Goal: Information Seeking & Learning: Learn about a topic

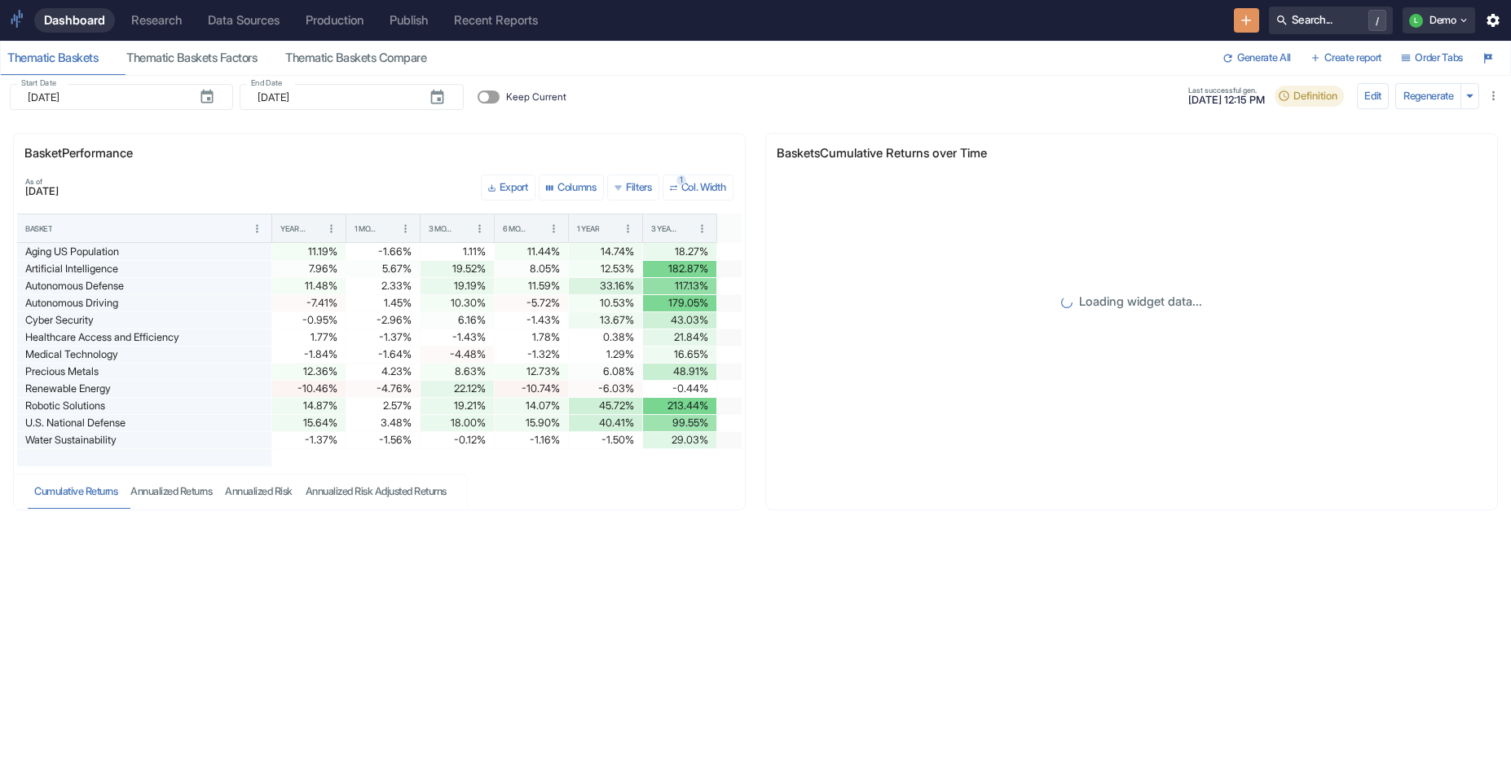
click at [177, 21] on div "Research" at bounding box center [156, 20] width 51 height 15
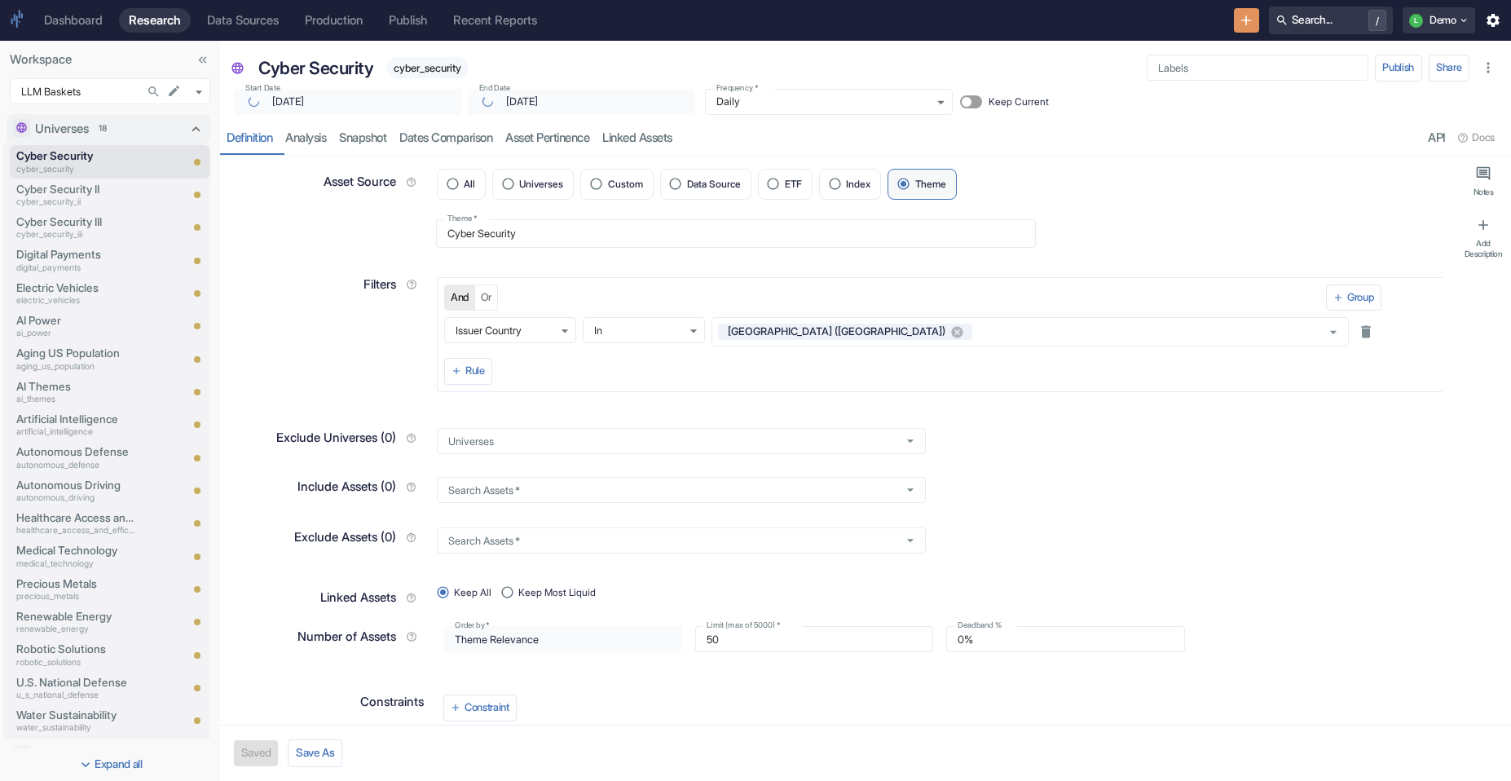
type textarea "x"
click at [494, 20] on div "Recent Reports" at bounding box center [495, 20] width 84 height 15
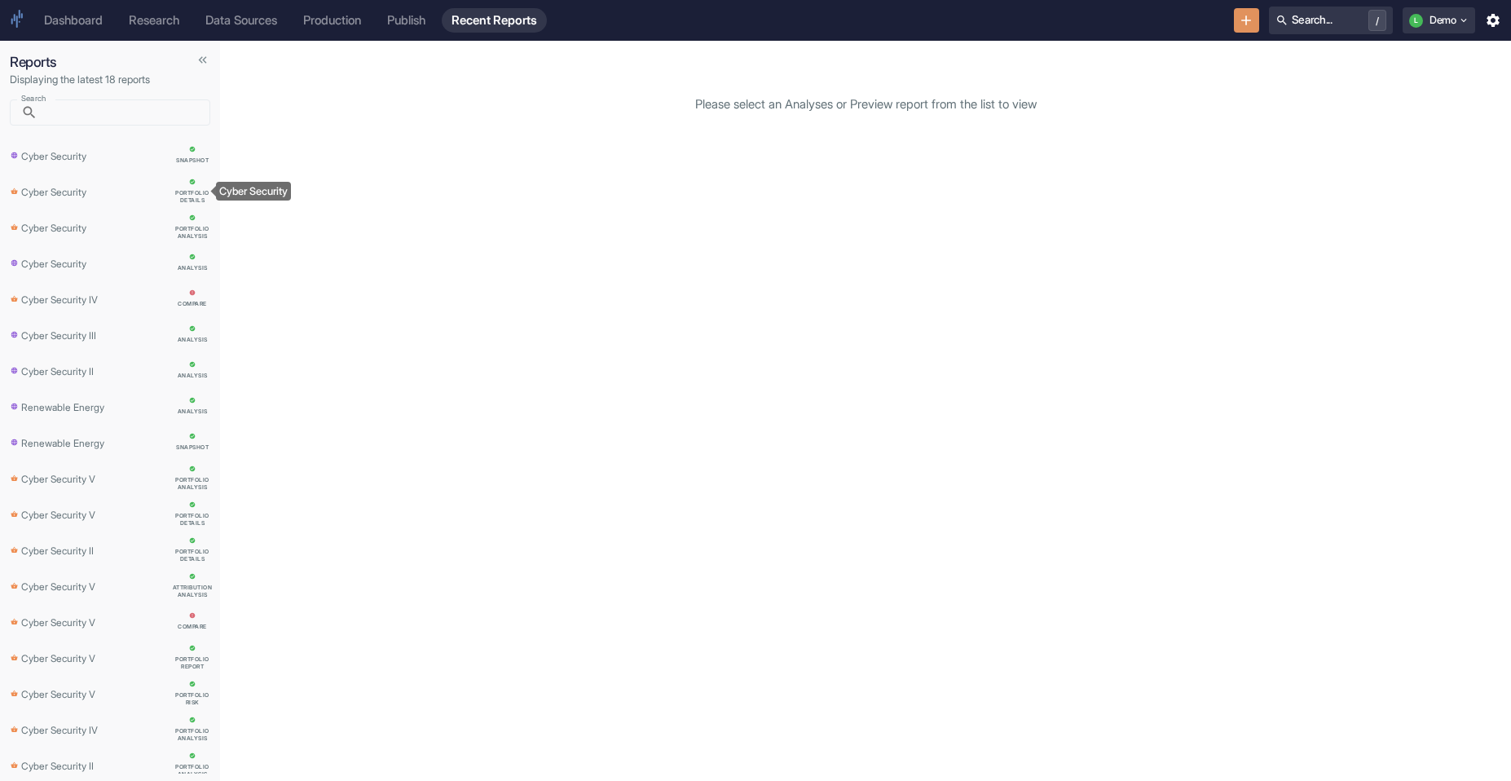
click at [77, 183] on p "Cyber Security" at bounding box center [53, 191] width 65 height 17
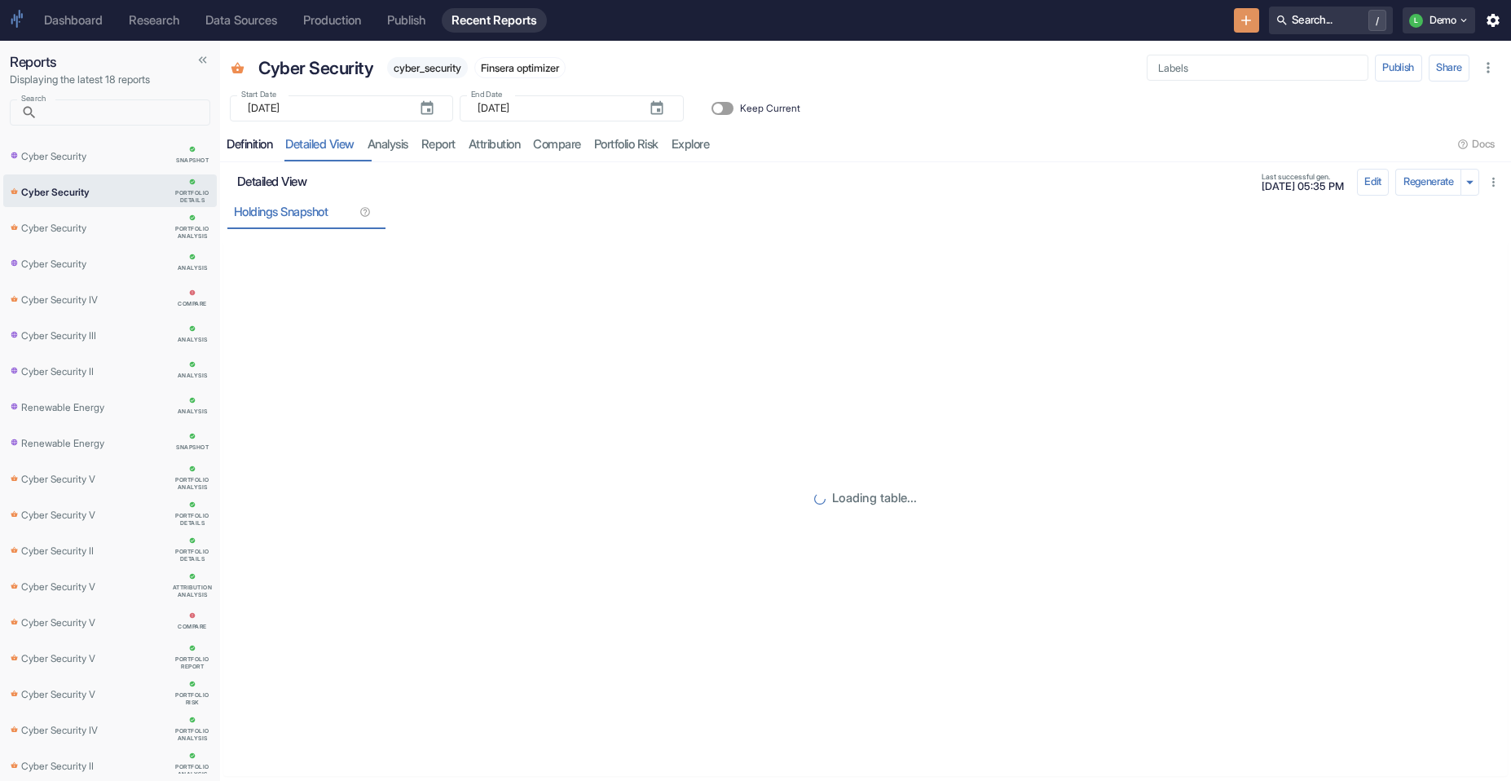
click at [258, 139] on div "Definition" at bounding box center [250, 144] width 46 height 15
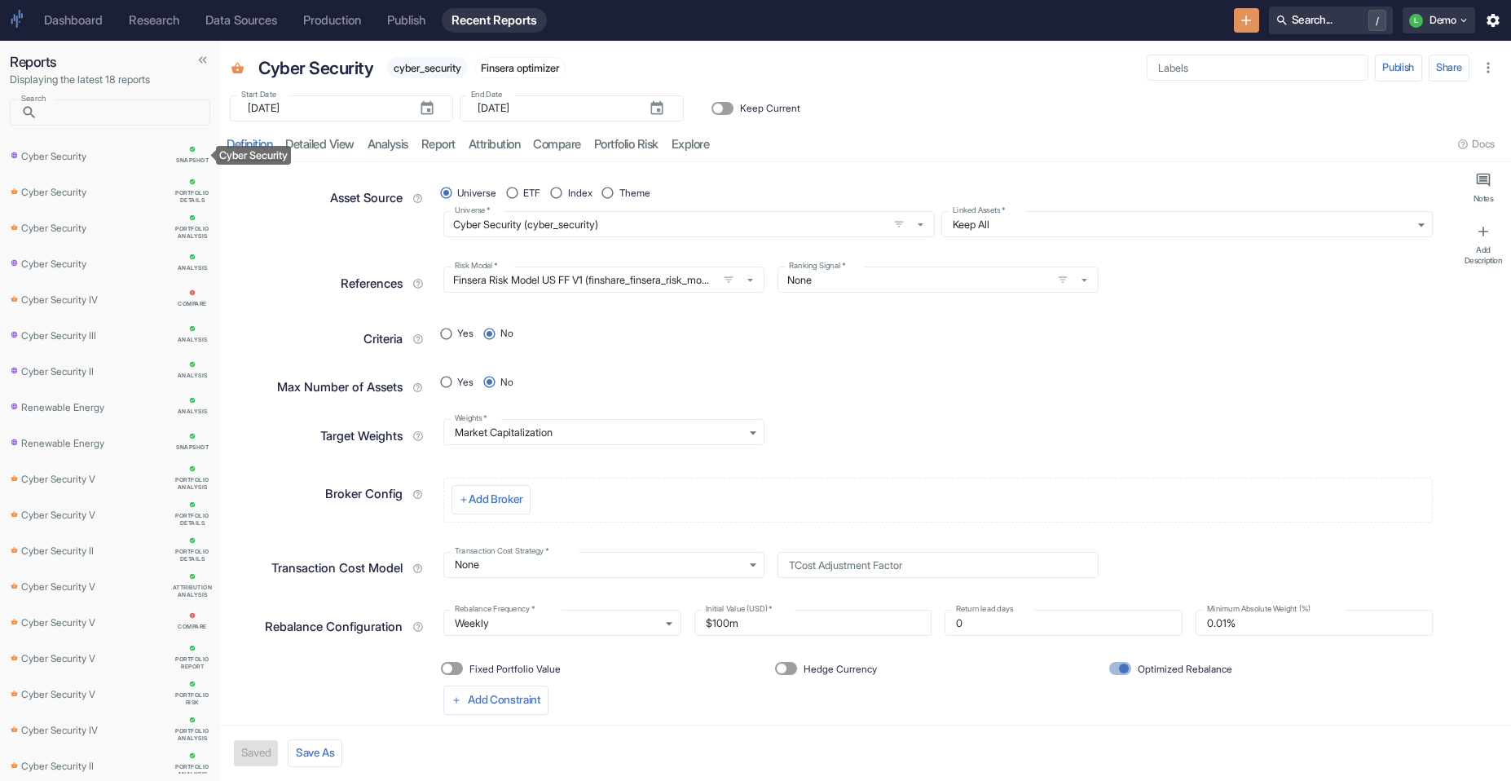
click at [55, 165] on link "Cyber Security snapshot" at bounding box center [110, 155] width 214 height 33
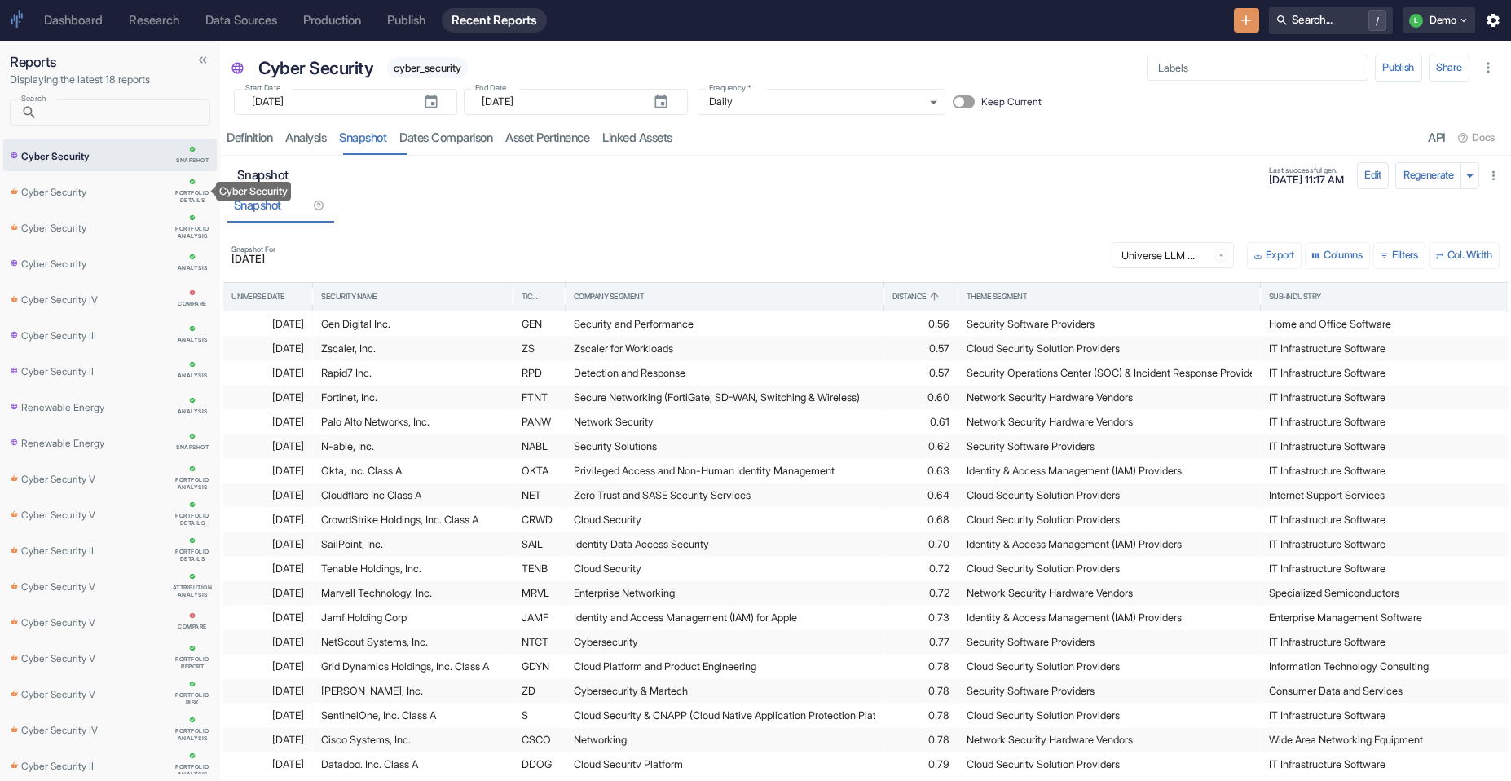
click at [86, 190] on p "Cyber Security" at bounding box center [53, 191] width 65 height 17
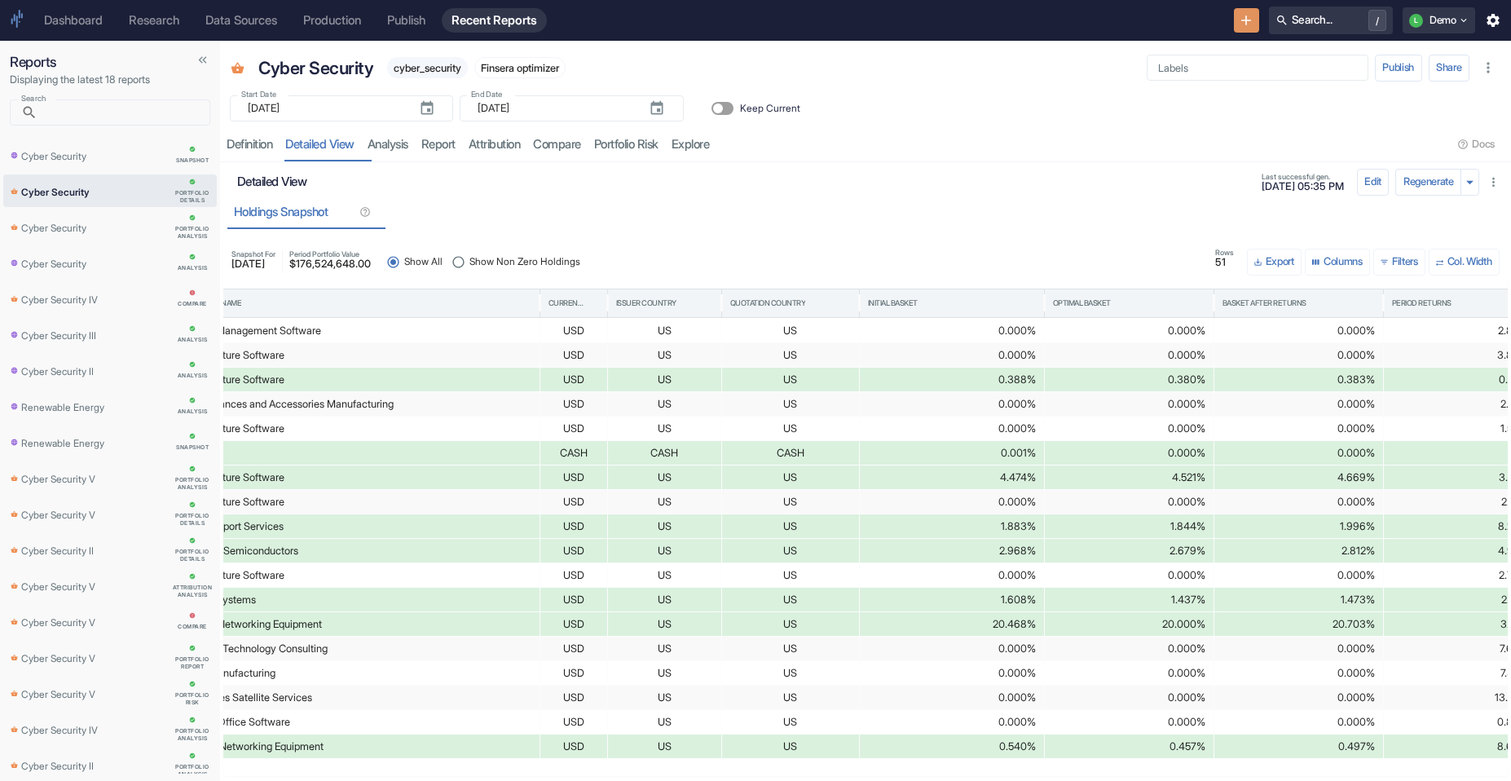
scroll to position [0, 1984]
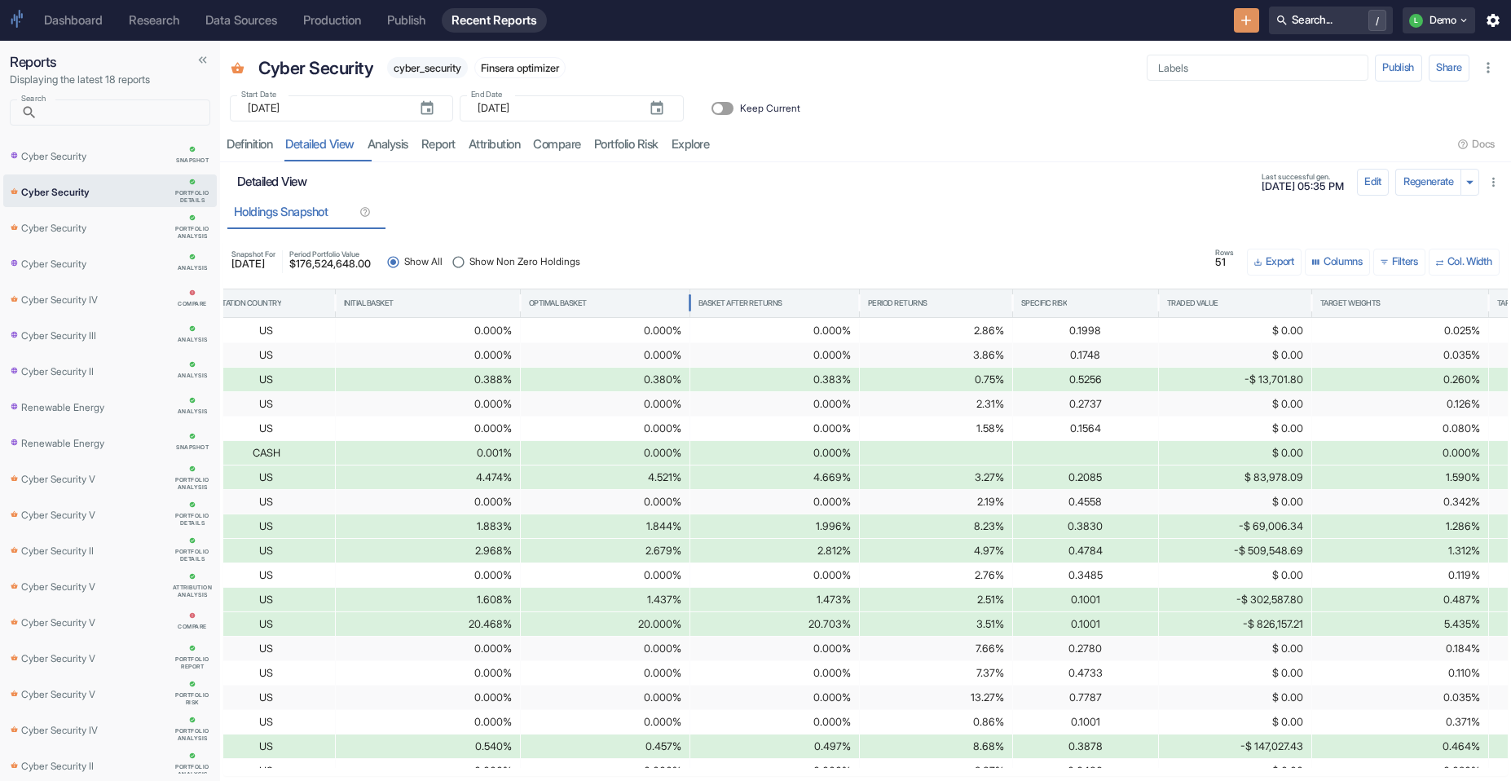
click at [589, 293] on div "Optimal Basket" at bounding box center [605, 303] width 152 height 28
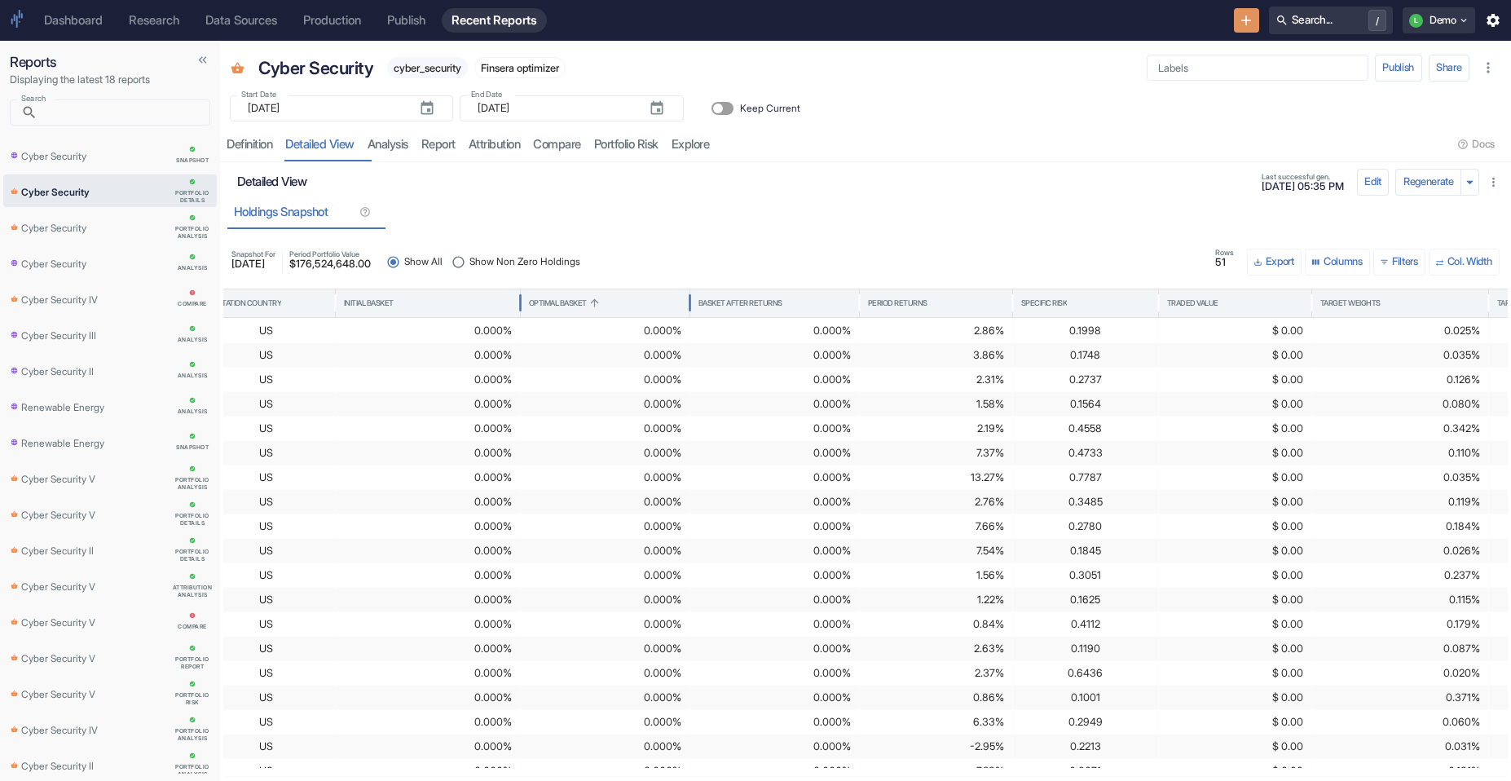
click at [625, 307] on div "Optimal Basket" at bounding box center [605, 303] width 152 height 28
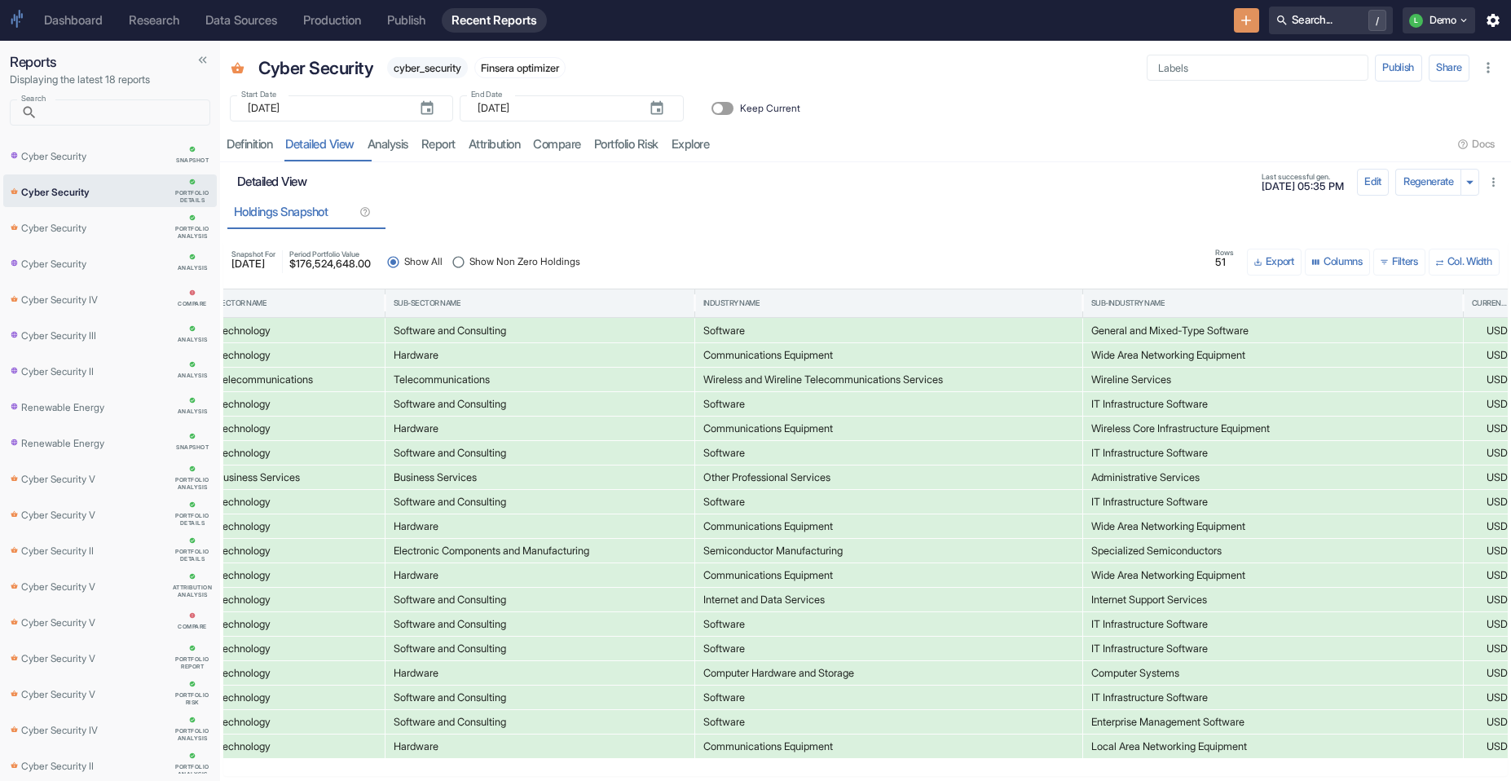
scroll to position [0, 0]
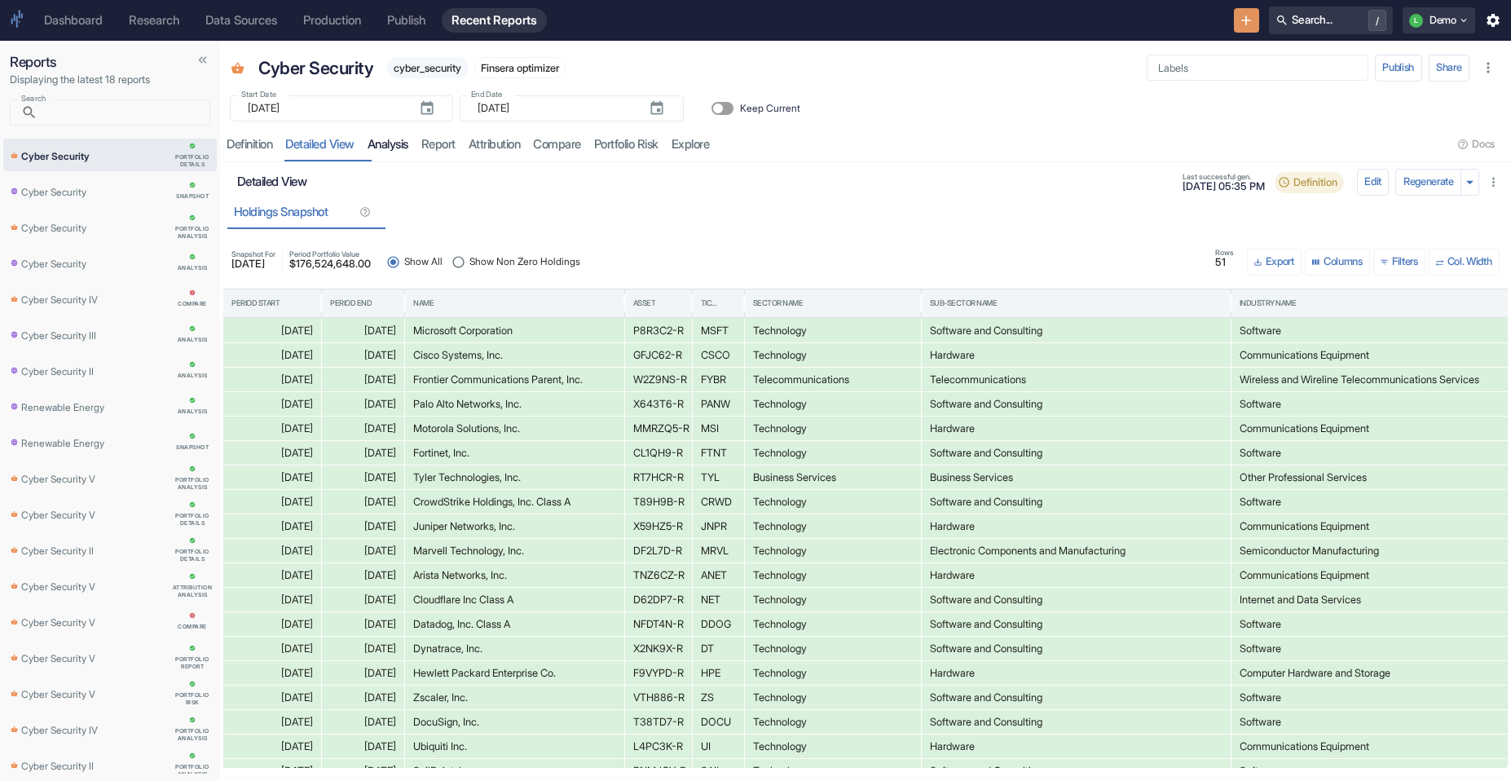
click at [413, 145] on link "analysis" at bounding box center [388, 144] width 54 height 33
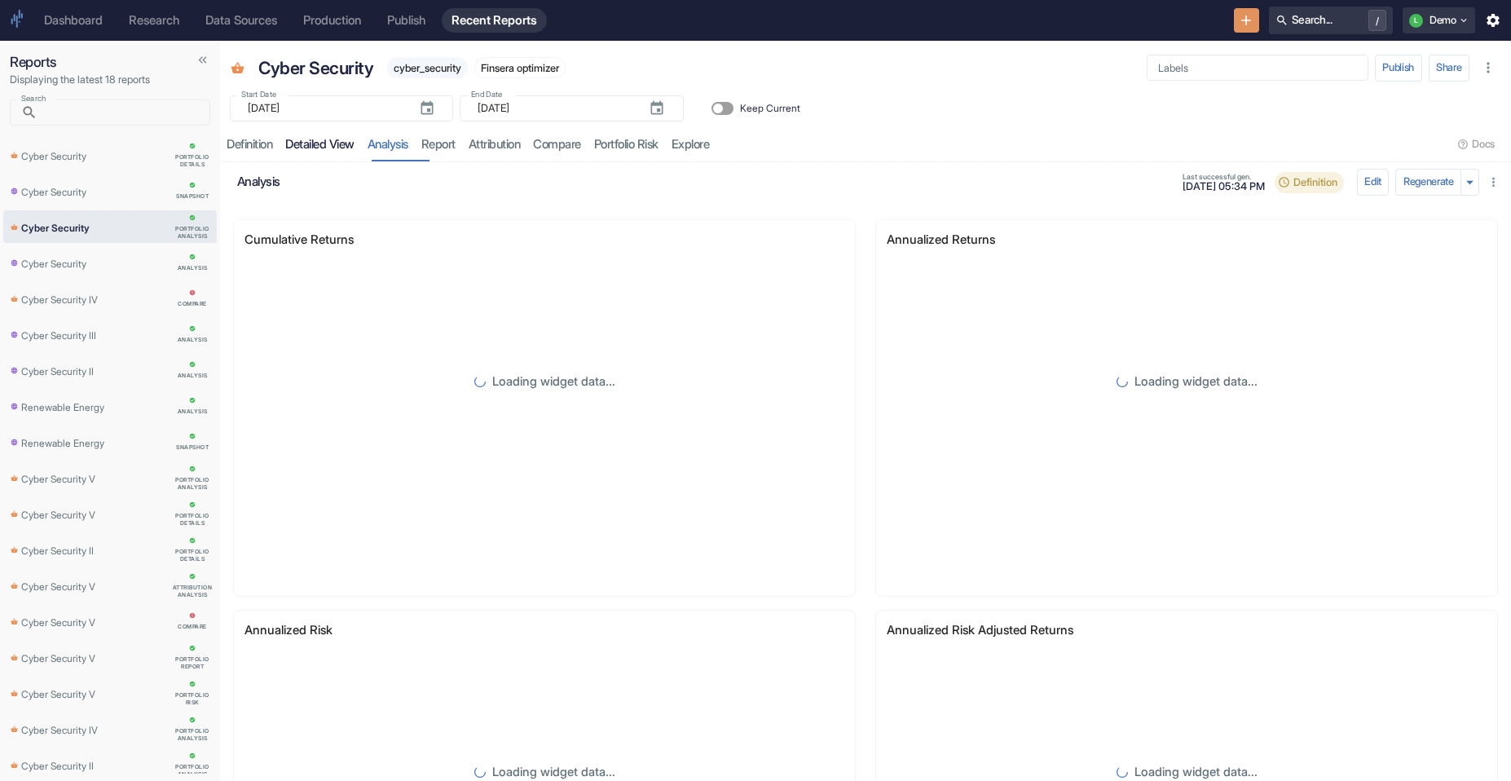
click at [353, 130] on link "detailed view" at bounding box center [320, 144] width 82 height 33
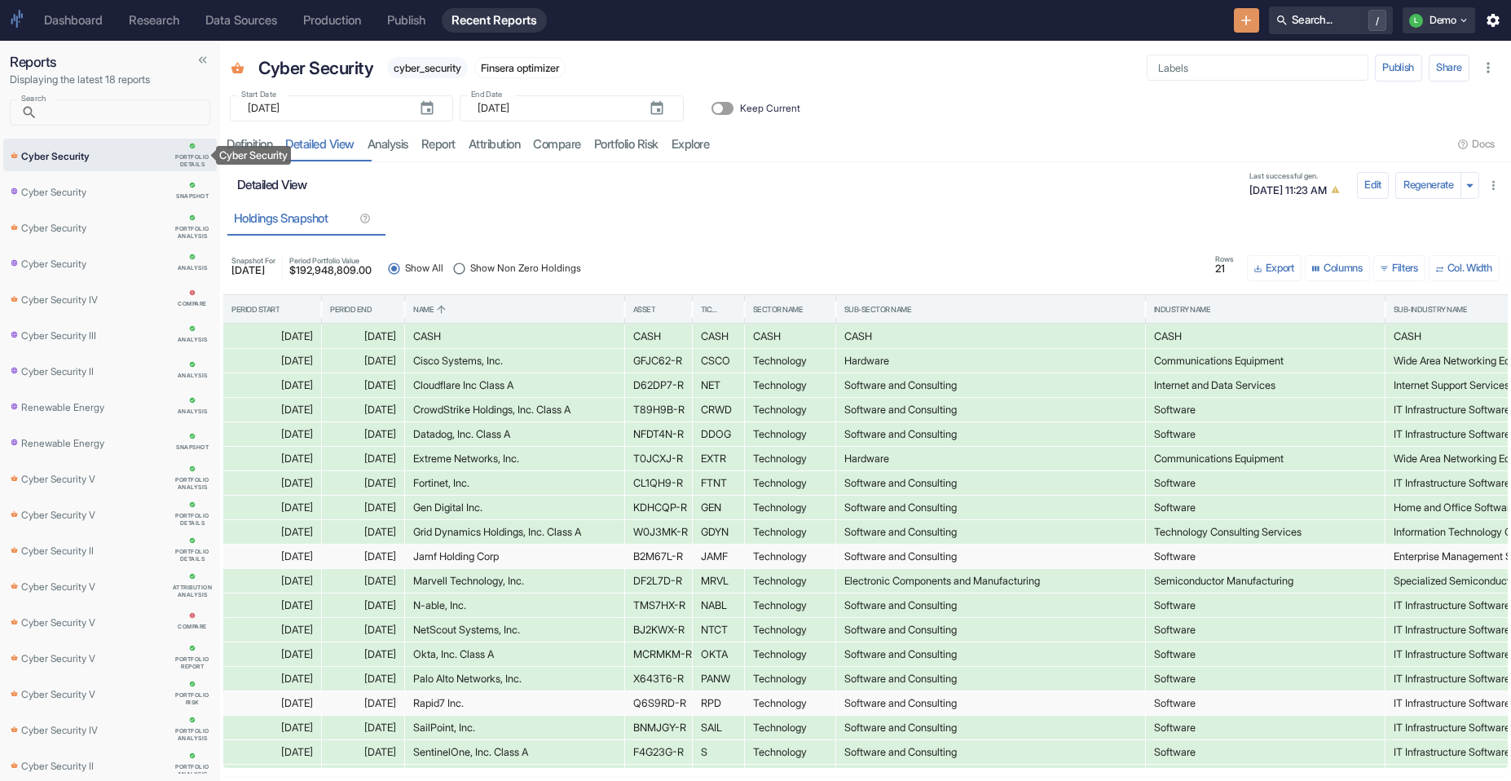
click at [99, 156] on div "Cyber Security" at bounding box center [90, 155] width 158 height 17
click at [414, 137] on link "analysis" at bounding box center [388, 144] width 54 height 33
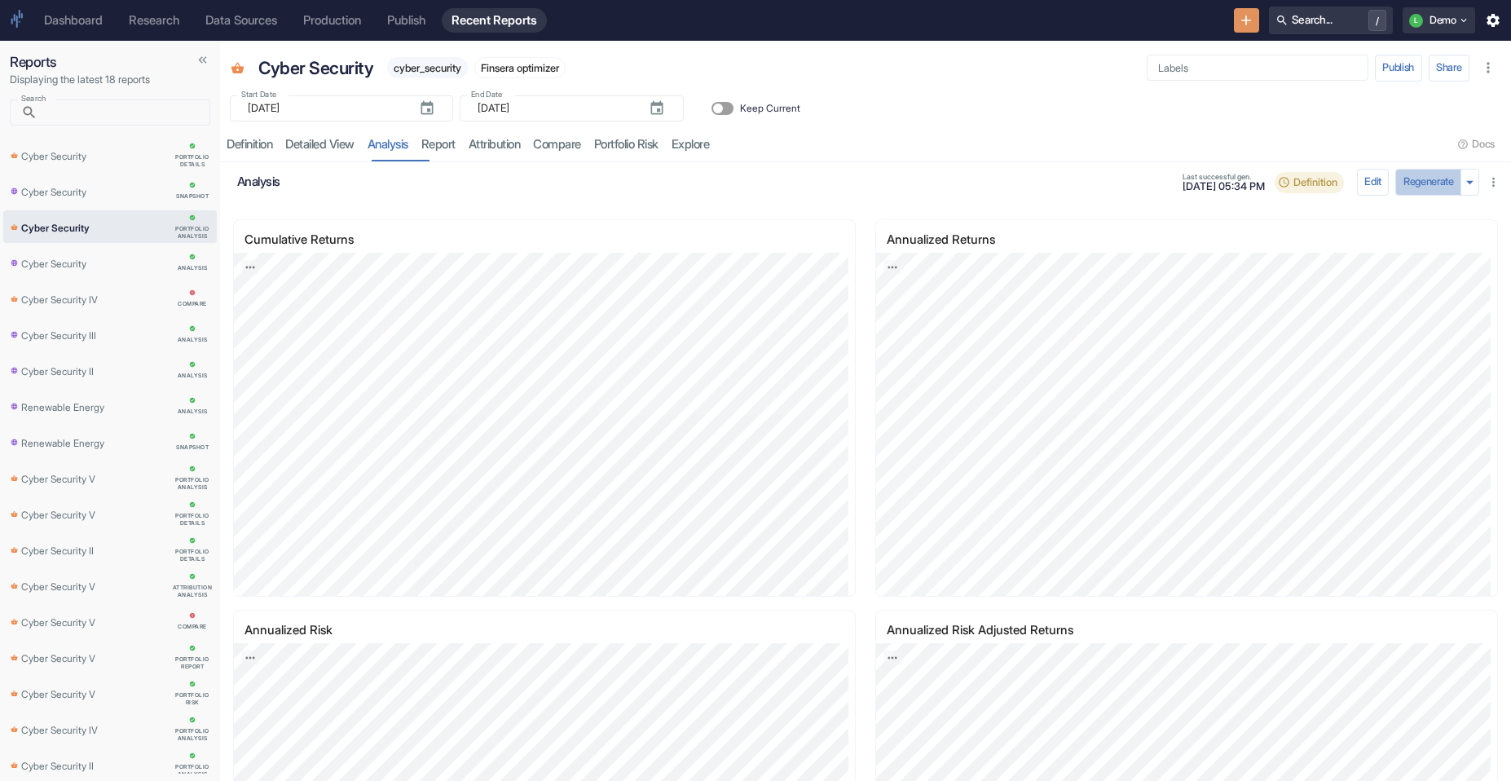
click at [1426, 181] on button "Regenerate" at bounding box center [1429, 182] width 66 height 26
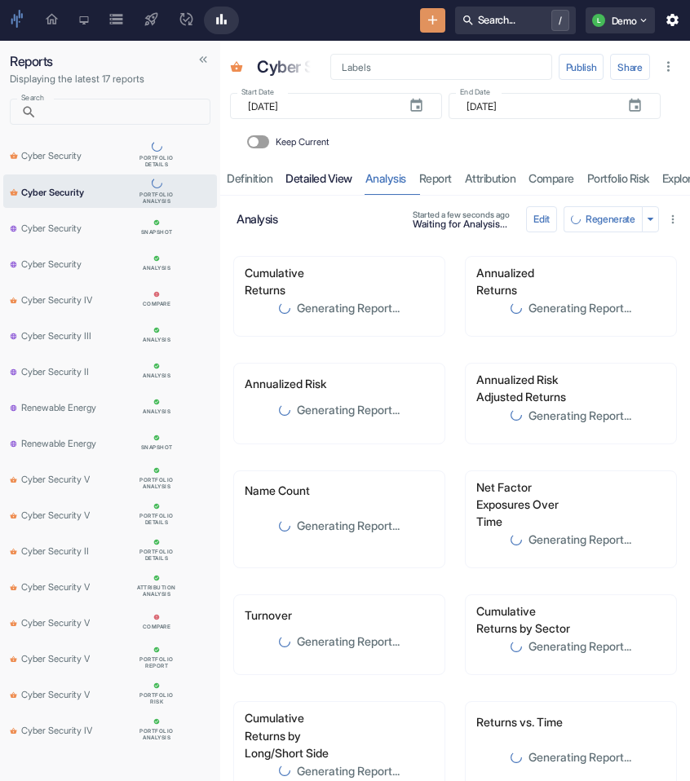
click at [331, 193] on link "detailed view" at bounding box center [319, 177] width 80 height 33
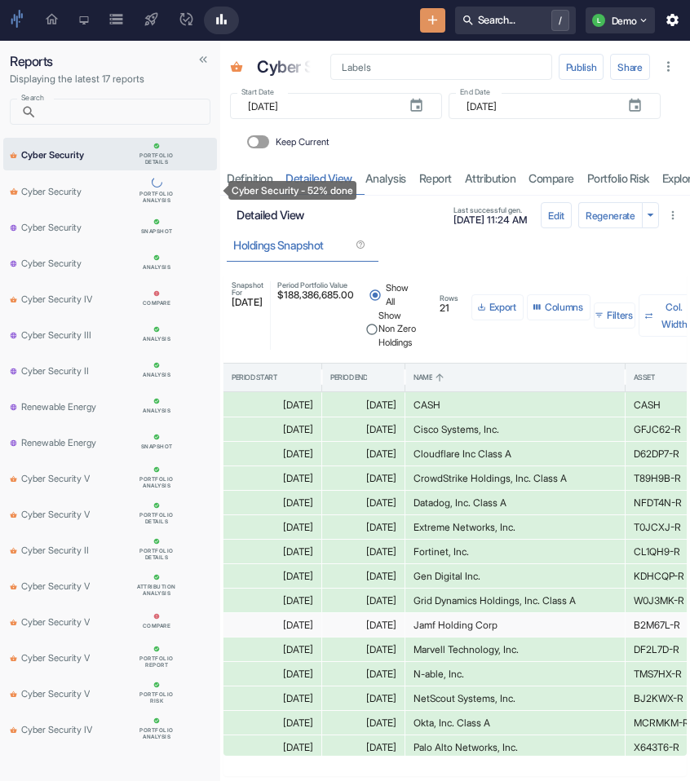
click at [102, 197] on div "Cyber Security" at bounding box center [71, 191] width 122 height 16
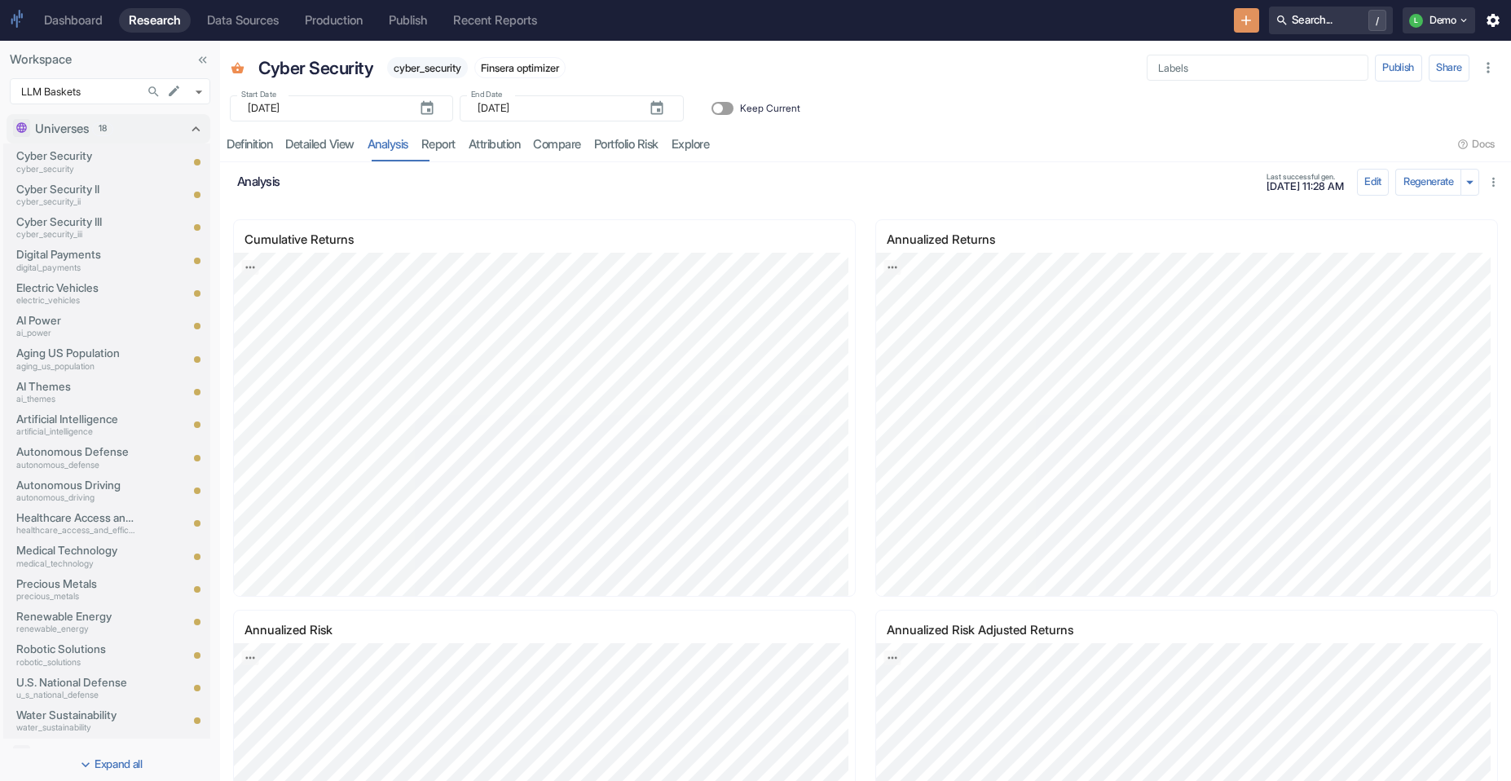
click at [488, 190] on div "Analysis Last successful gen. 08/13/2025, 11:28 AM" at bounding box center [795, 183] width 1117 height 26
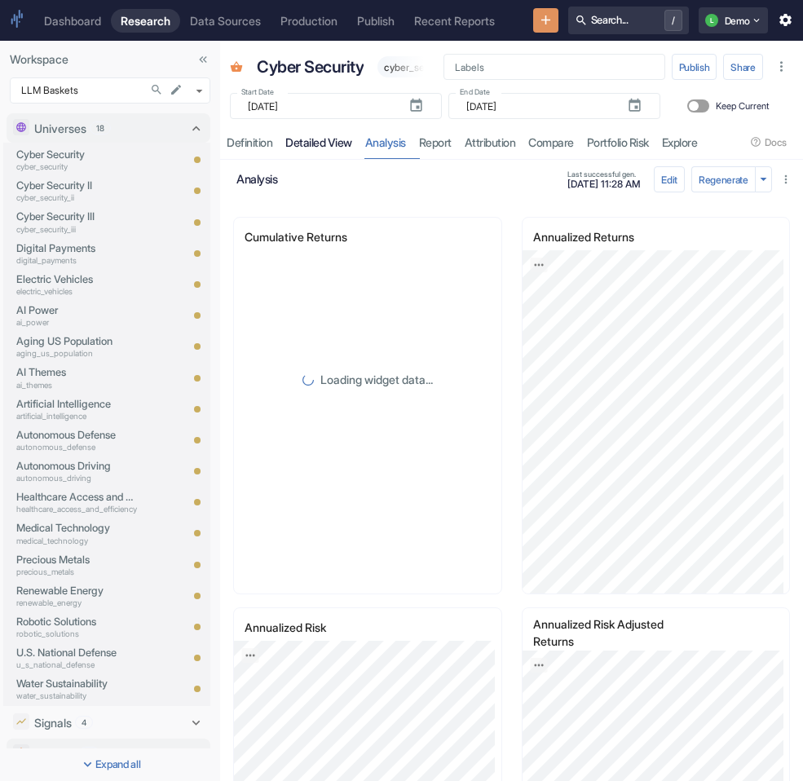
click at [307, 159] on link "detailed view" at bounding box center [319, 142] width 80 height 33
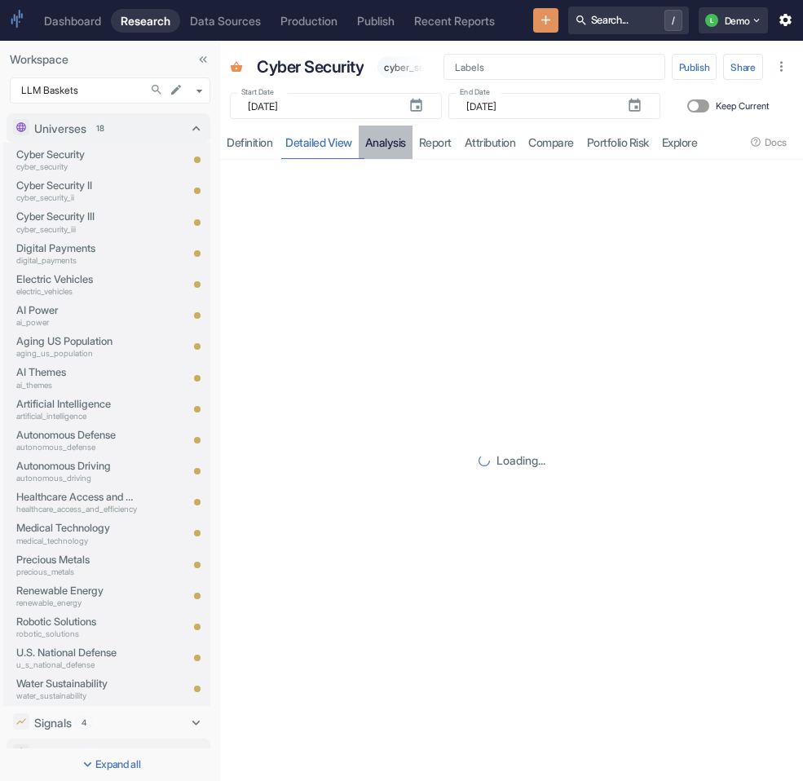
click at [382, 159] on link "analysis" at bounding box center [386, 142] width 54 height 33
